Goal: Transaction & Acquisition: Purchase product/service

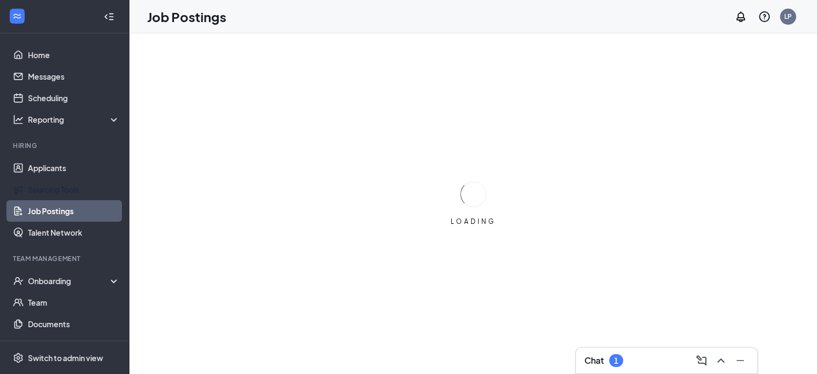
click at [85, 194] on link "Sourcing Tools" at bounding box center [74, 188] width 92 height 21
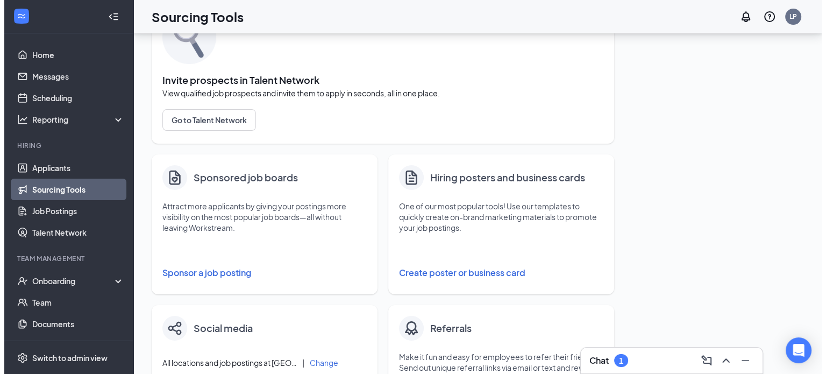
scroll to position [72, 0]
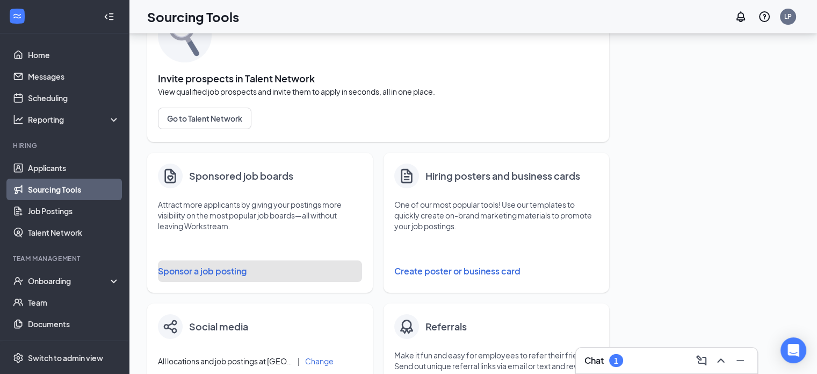
click at [233, 271] on button "Sponsor a job posting" at bounding box center [260, 270] width 204 height 21
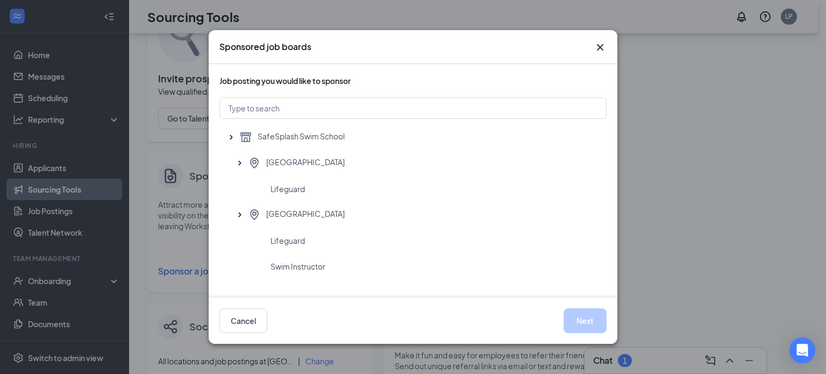
scroll to position [19, 0]
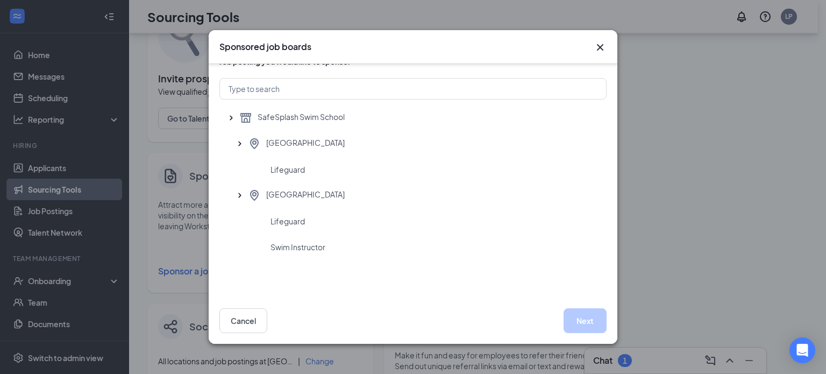
click at [312, 242] on span "Swim Instructor" at bounding box center [297, 246] width 55 height 11
click at [574, 323] on button "Next" at bounding box center [584, 320] width 43 height 25
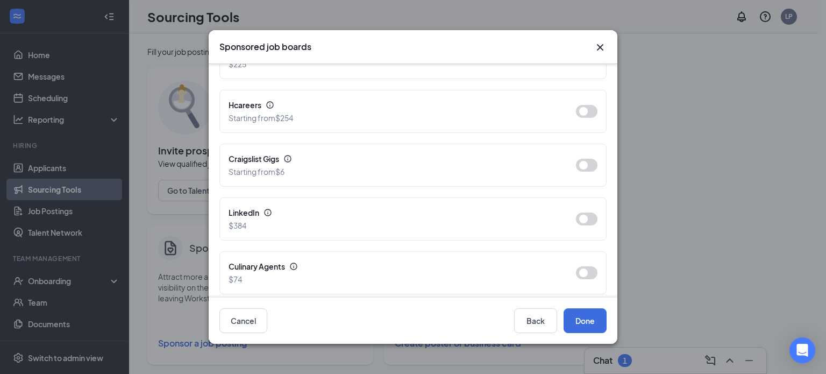
scroll to position [522, 0]
click at [250, 212] on div "LinkedIn" at bounding box center [393, 215] width 330 height 12
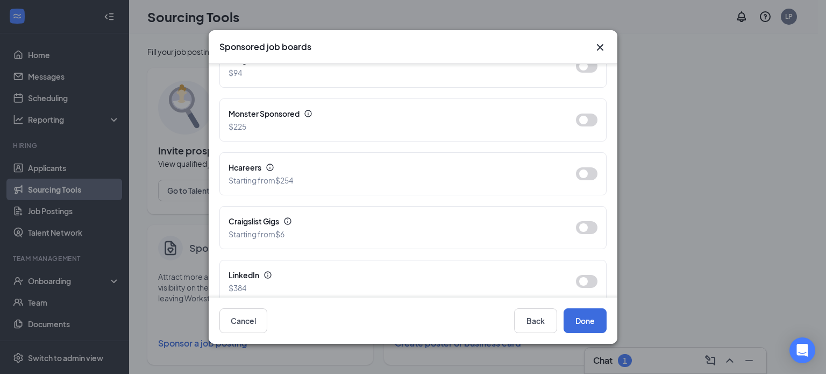
scroll to position [499, 0]
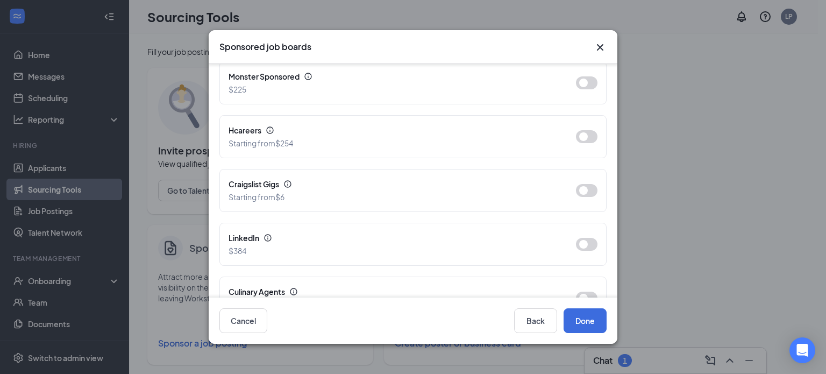
click at [576, 240] on button "button" at bounding box center [586, 244] width 21 height 13
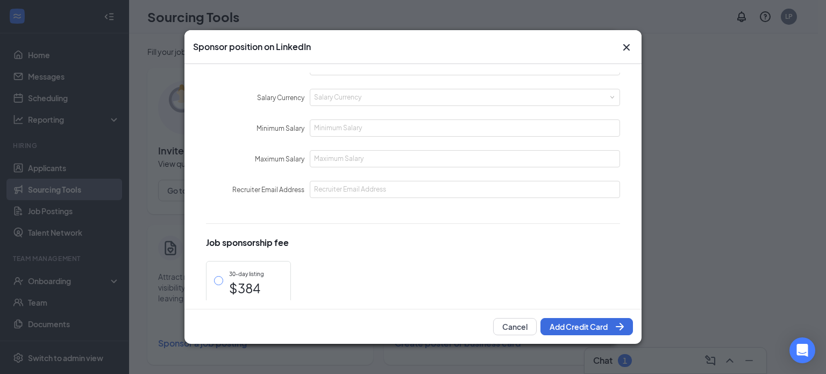
scroll to position [721, 0]
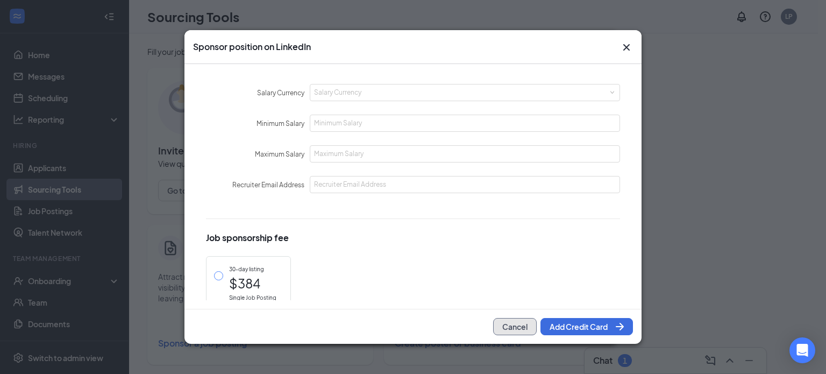
click at [521, 330] on button "Cancel" at bounding box center [515, 326] width 44 height 17
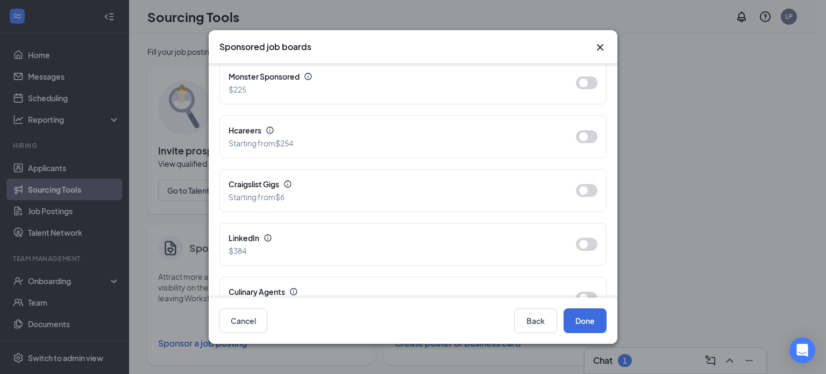
click at [603, 52] on icon "Cross" at bounding box center [599, 47] width 13 height 13
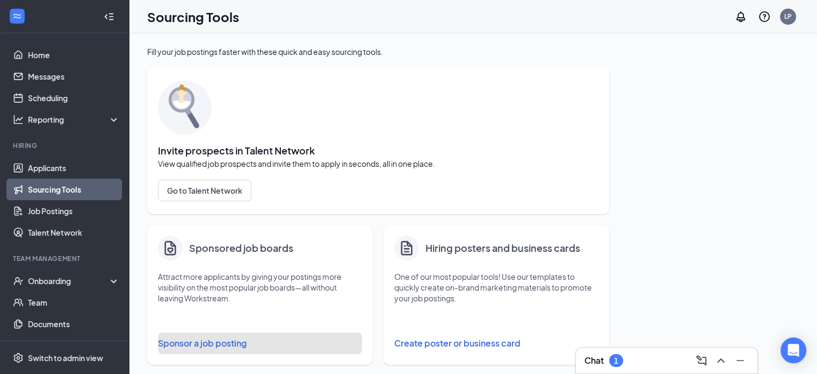
click at [222, 343] on button "Sponsor a job posting" at bounding box center [260, 342] width 204 height 21
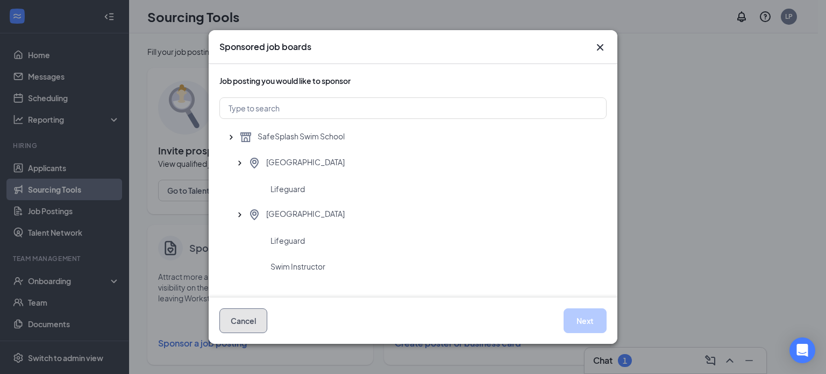
click at [254, 315] on button "Cancel" at bounding box center [243, 320] width 48 height 25
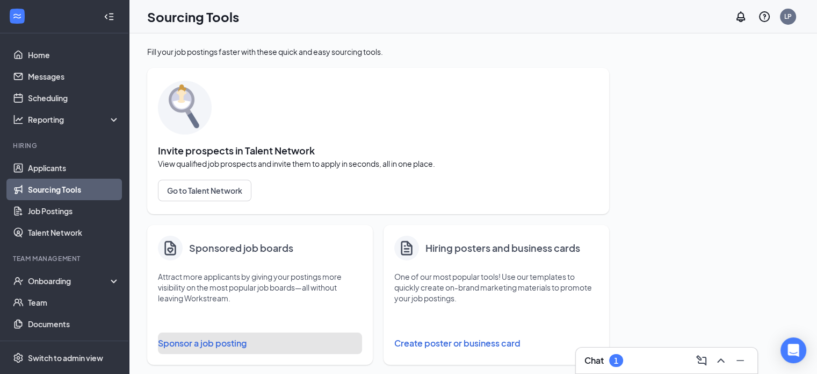
click at [219, 345] on button "Sponsor a job posting" at bounding box center [260, 342] width 204 height 21
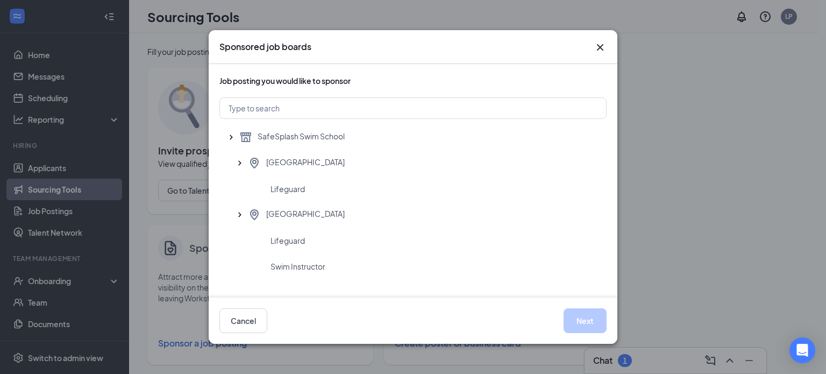
click at [598, 47] on icon "Cross" at bounding box center [599, 47] width 13 height 13
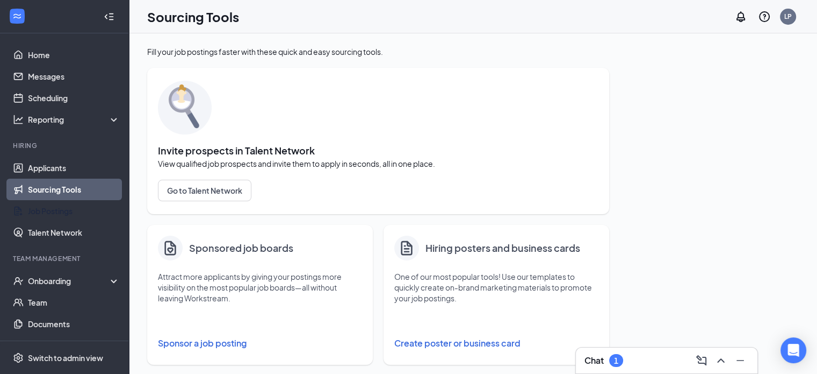
click at [71, 203] on link "Job Postings" at bounding box center [74, 210] width 92 height 21
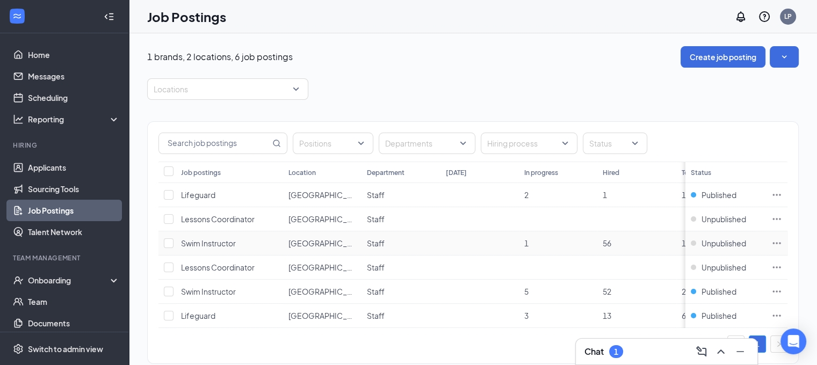
click at [783, 244] on icon "Ellipses" at bounding box center [777, 243] width 11 height 11
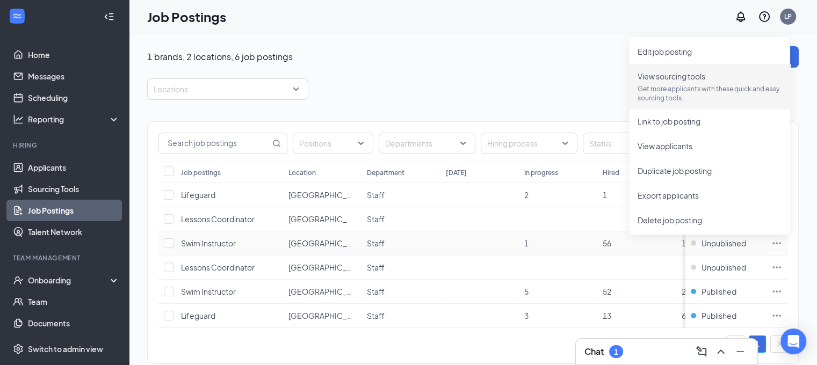
click at [696, 88] on p "Get more applicants with these quick and easy sourcing tools." at bounding box center [710, 93] width 144 height 18
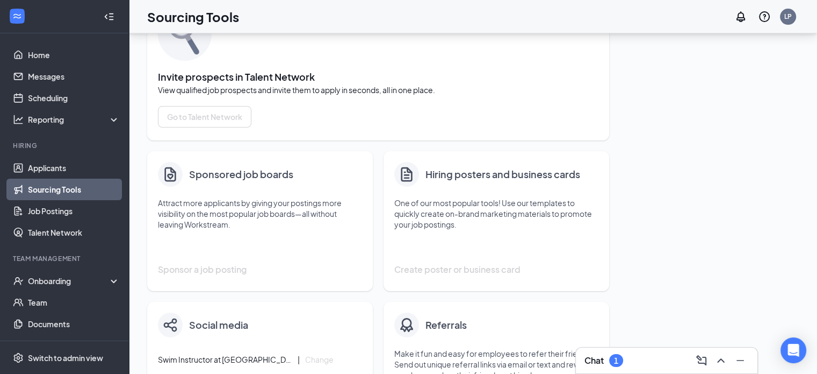
scroll to position [118, 0]
